Goal: Information Seeking & Learning: Learn about a topic

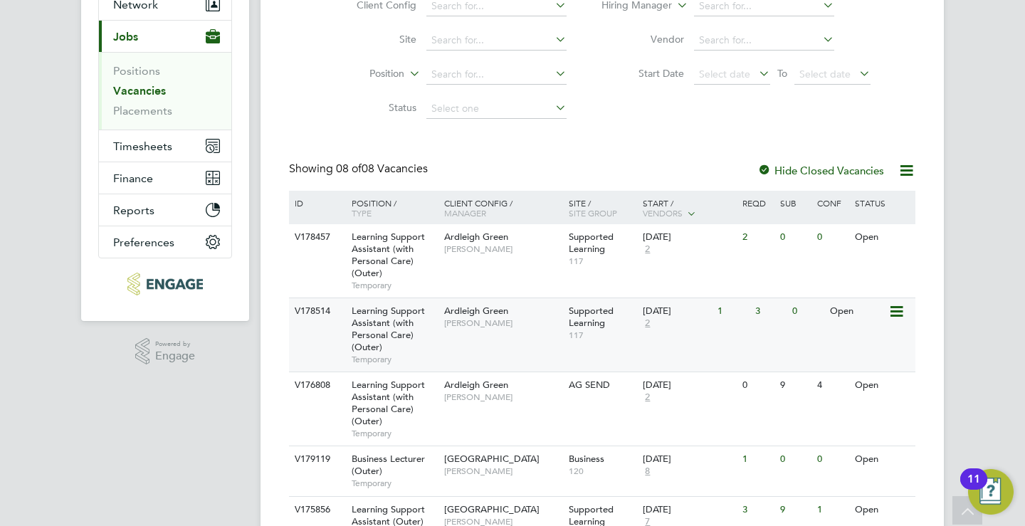
scroll to position [229, 0]
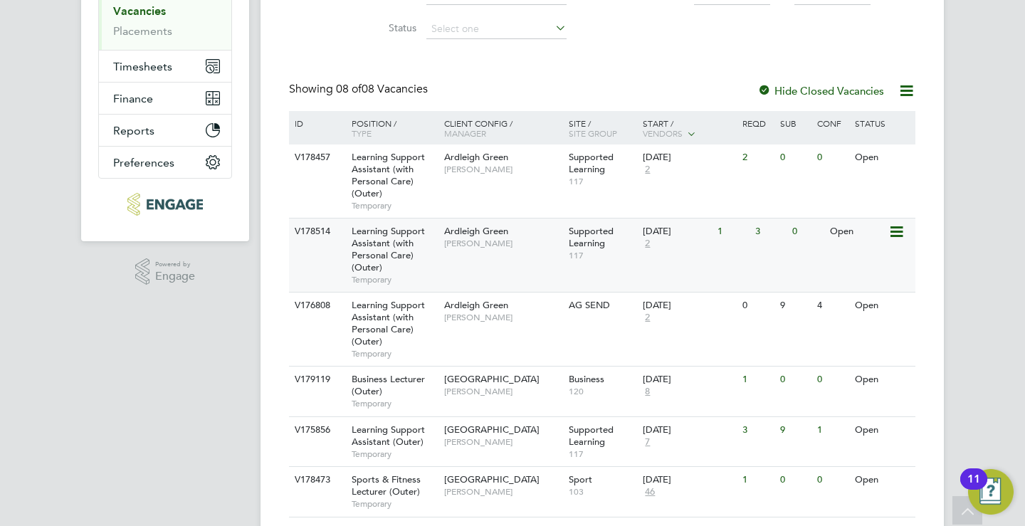
click at [612, 268] on div "V178514 Learning Support Assistant (with Personal Care) (Outer) Temporary Ardle…" at bounding box center [602, 255] width 627 height 74
click at [494, 446] on span "[PERSON_NAME]" at bounding box center [502, 442] width 117 height 11
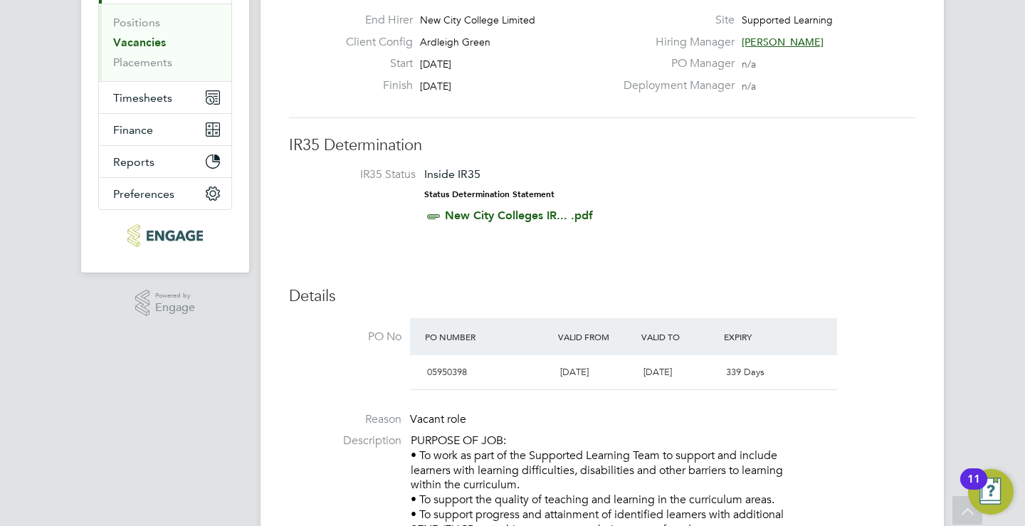
scroll to position [71, 0]
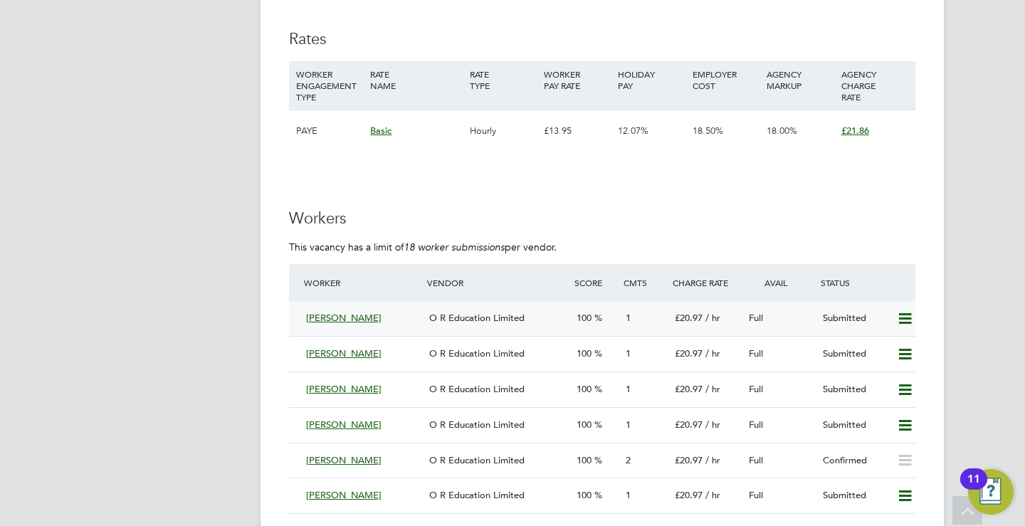
scroll to position [2421, 0]
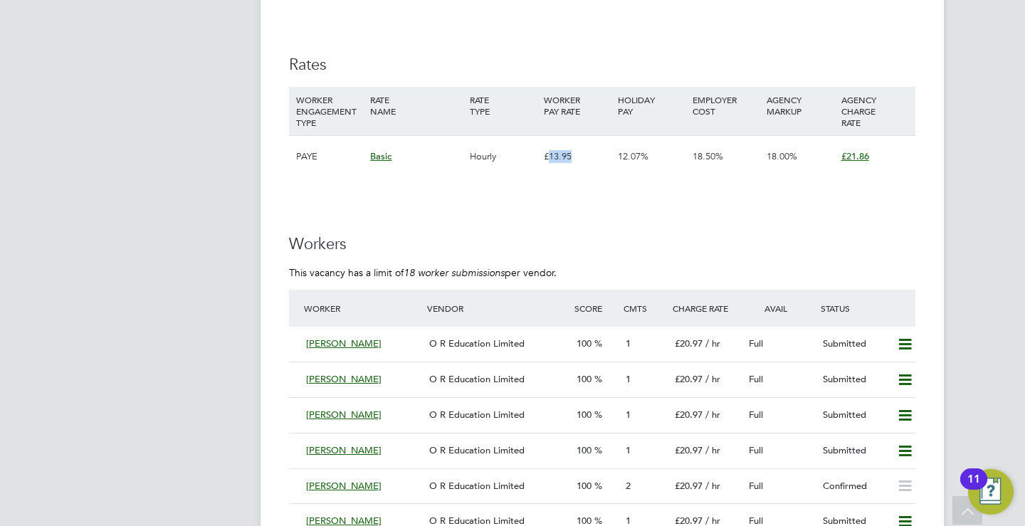
drag, startPoint x: 570, startPoint y: 155, endPoint x: 550, endPoint y: 156, distance: 20.7
click at [550, 156] on div "£13.95" at bounding box center [577, 156] width 74 height 41
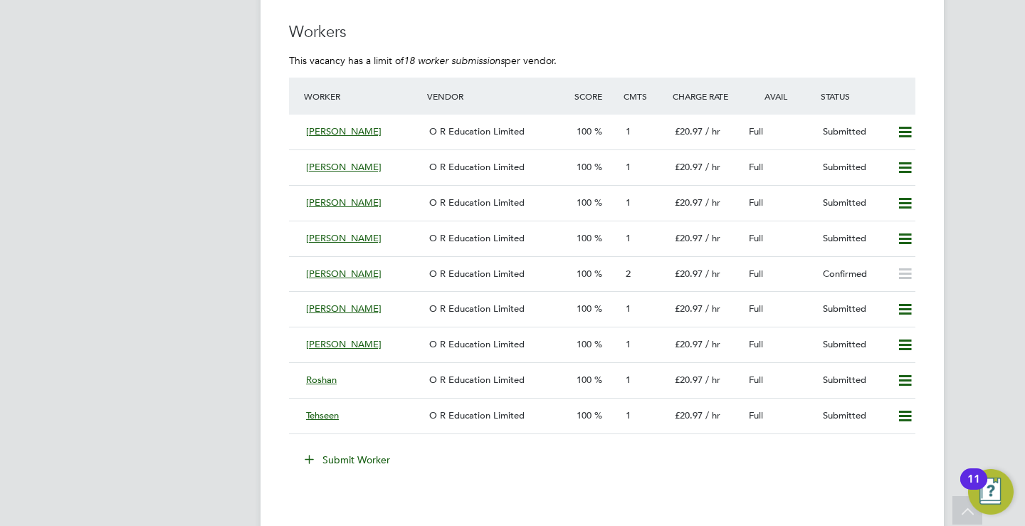
scroll to position [2635, 0]
click at [339, 130] on span "[PERSON_NAME]" at bounding box center [343, 130] width 75 height 12
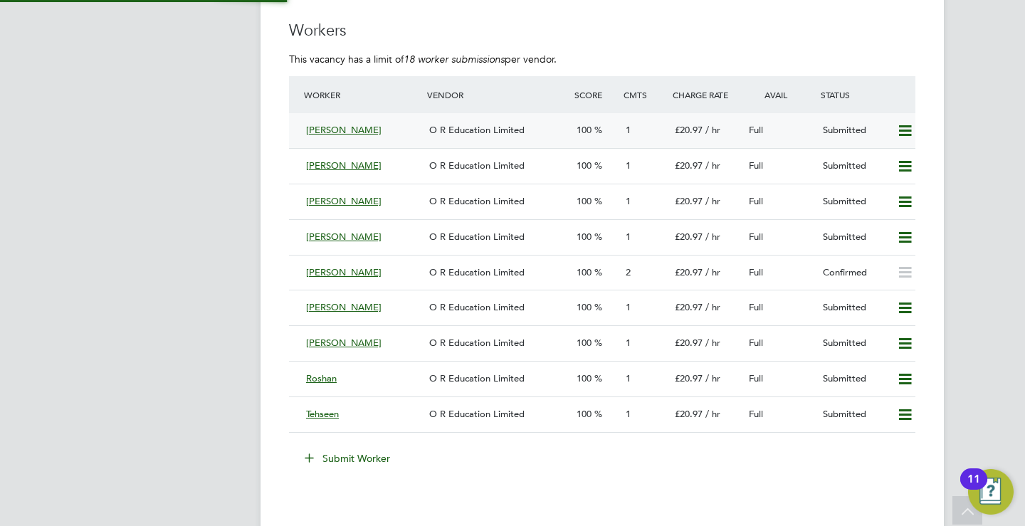
scroll to position [334, 298]
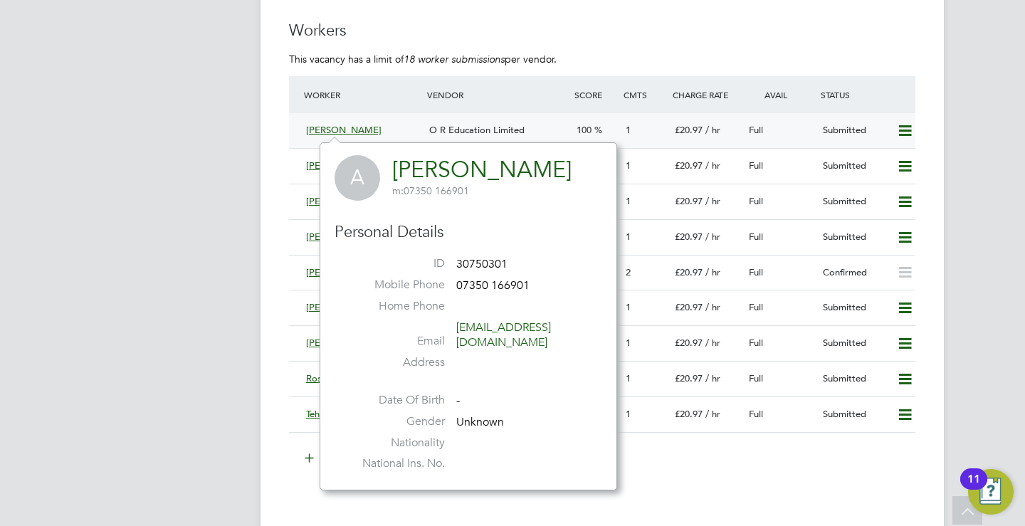
click at [516, 132] on span "O R Education Limited" at bounding box center [476, 130] width 95 height 12
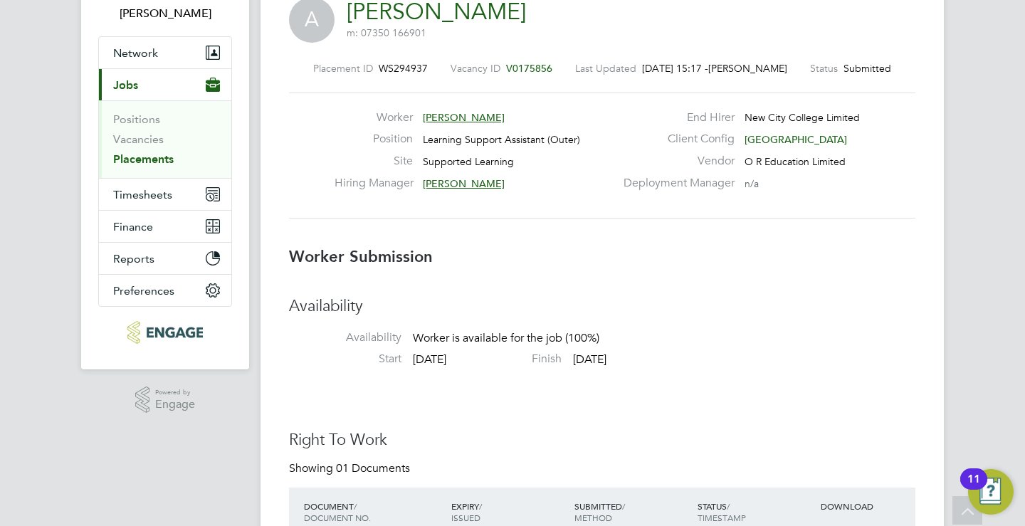
scroll to position [5, 0]
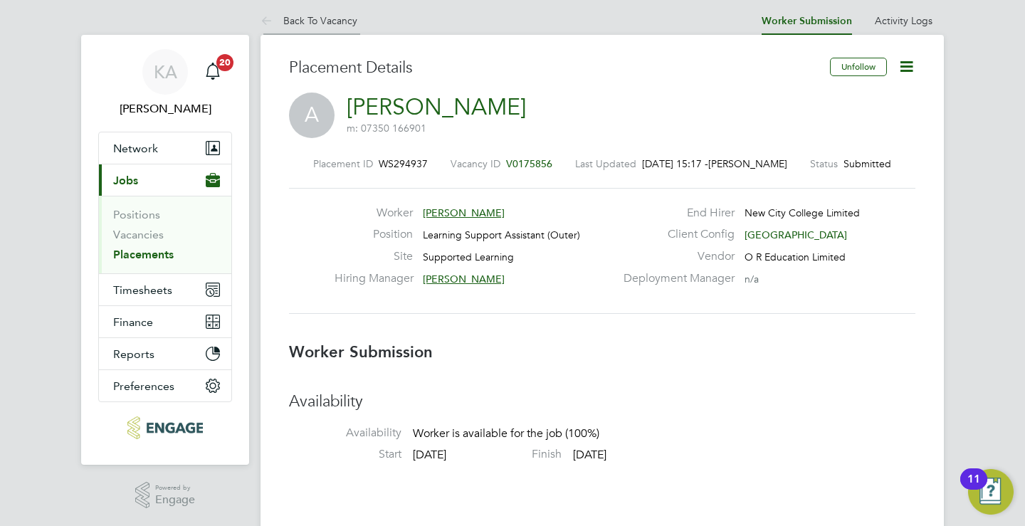
click at [309, 9] on li "Back To Vacancy" at bounding box center [309, 20] width 97 height 28
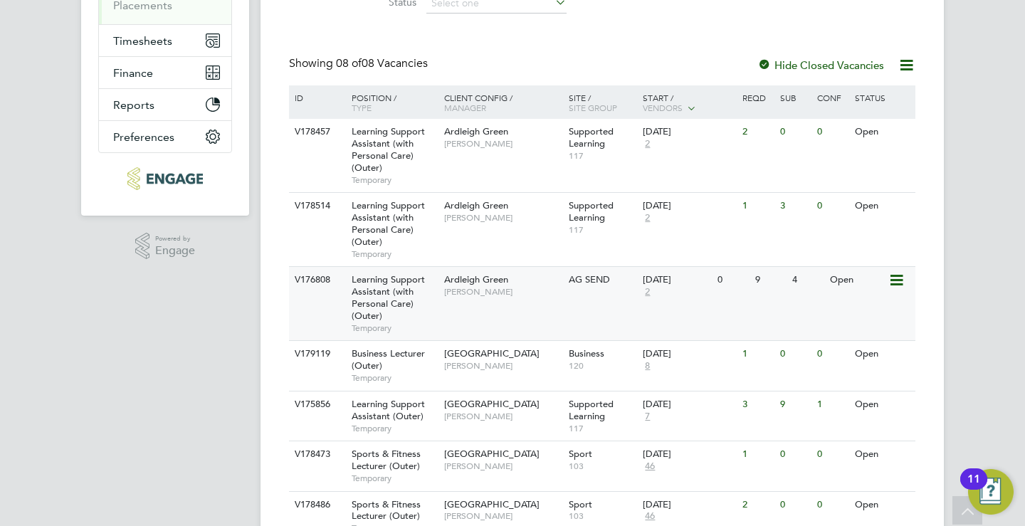
scroll to position [300, 0]
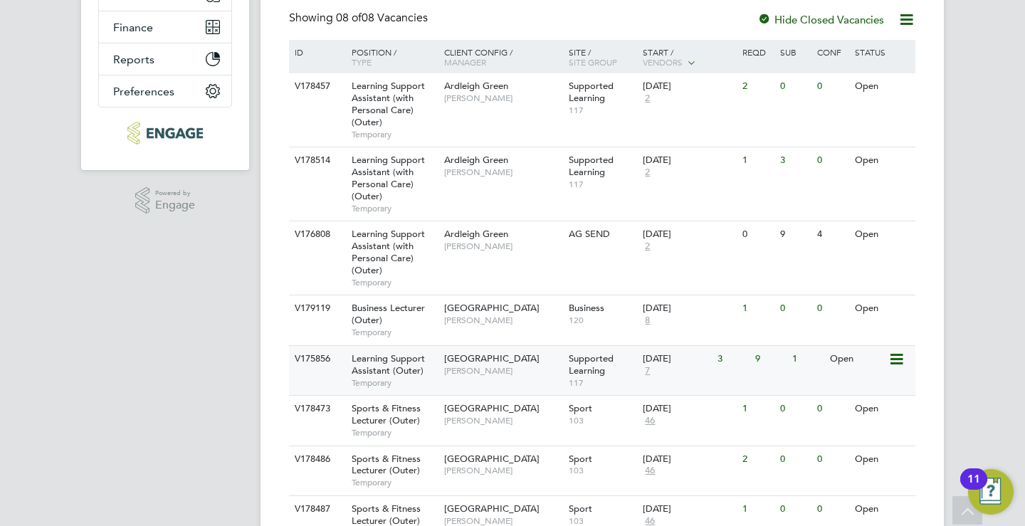
click at [473, 364] on span "[GEOGRAPHIC_DATA]" at bounding box center [491, 358] width 95 height 12
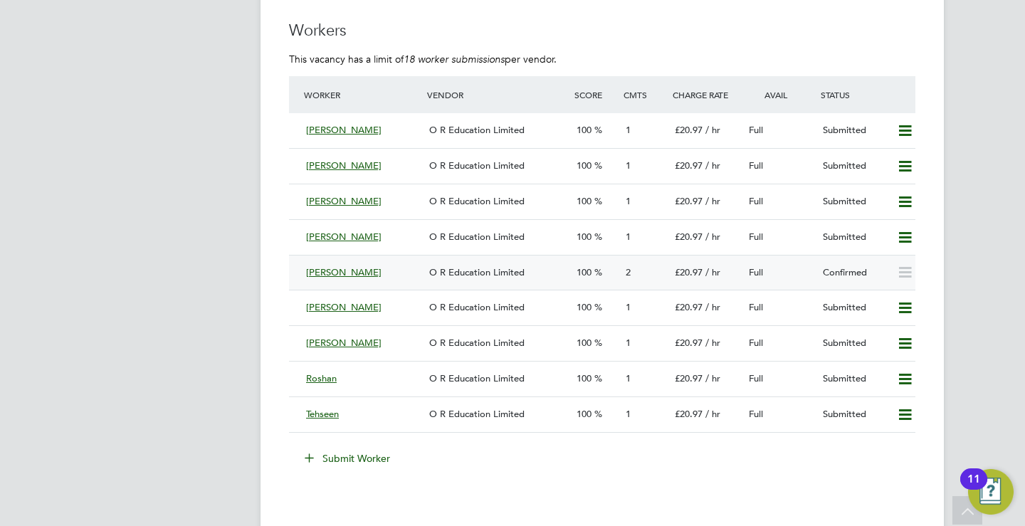
click at [498, 271] on span "O R Education Limited" at bounding box center [476, 272] width 95 height 12
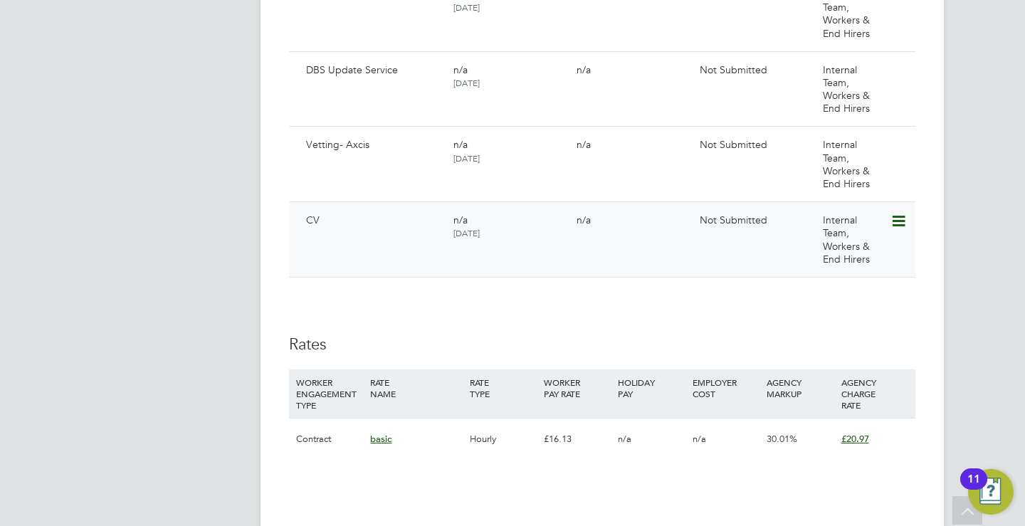
click at [894, 224] on icon at bounding box center [898, 221] width 14 height 17
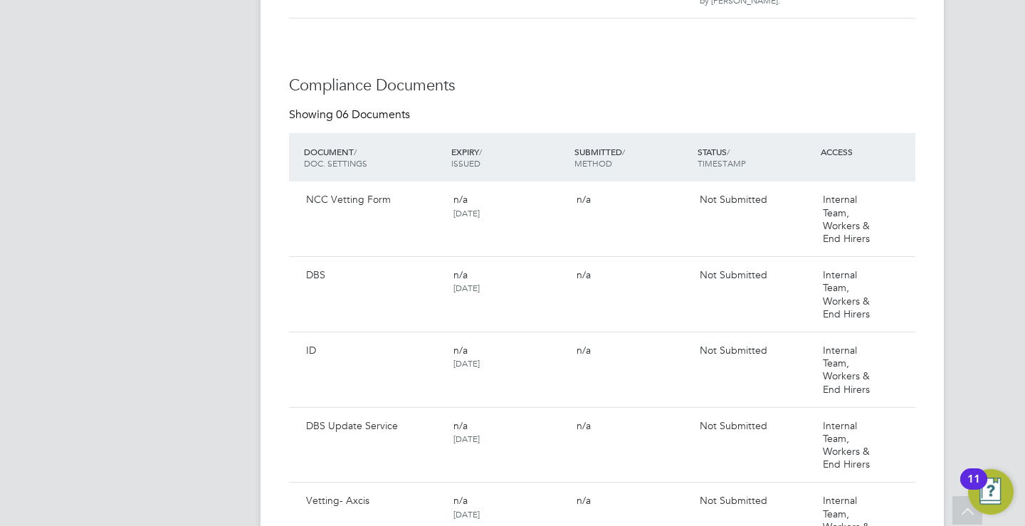
click at [658, 54] on div "Availability Availability Worker is available for the job (100%) Start 01 Sep 2…" at bounding box center [602, 351] width 627 height 1270
click at [897, 206] on icon at bounding box center [898, 200] width 14 height 17
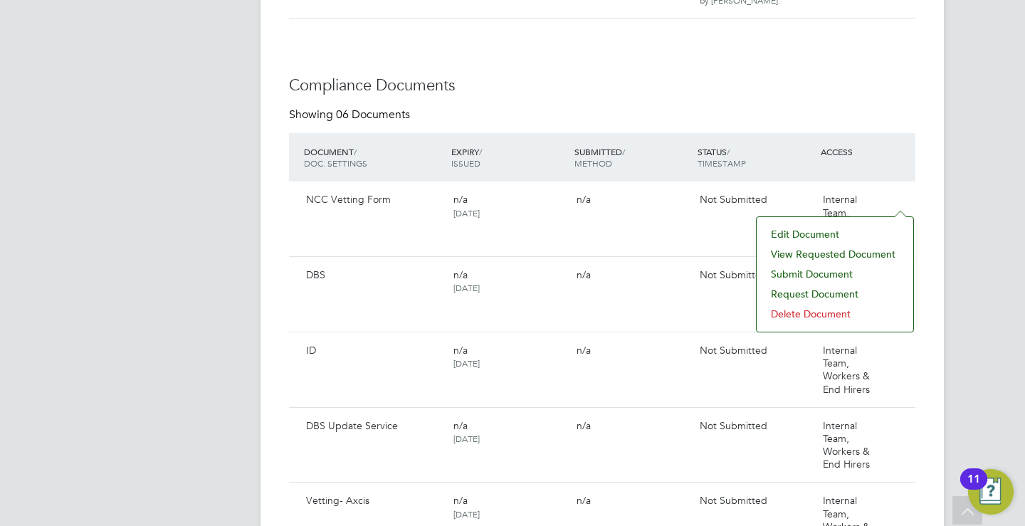
click at [841, 93] on h3 "Compliance Documents" at bounding box center [602, 85] width 627 height 21
click at [555, 85] on h3 "Compliance Documents" at bounding box center [602, 85] width 627 height 21
